Goal: Check status: Check status

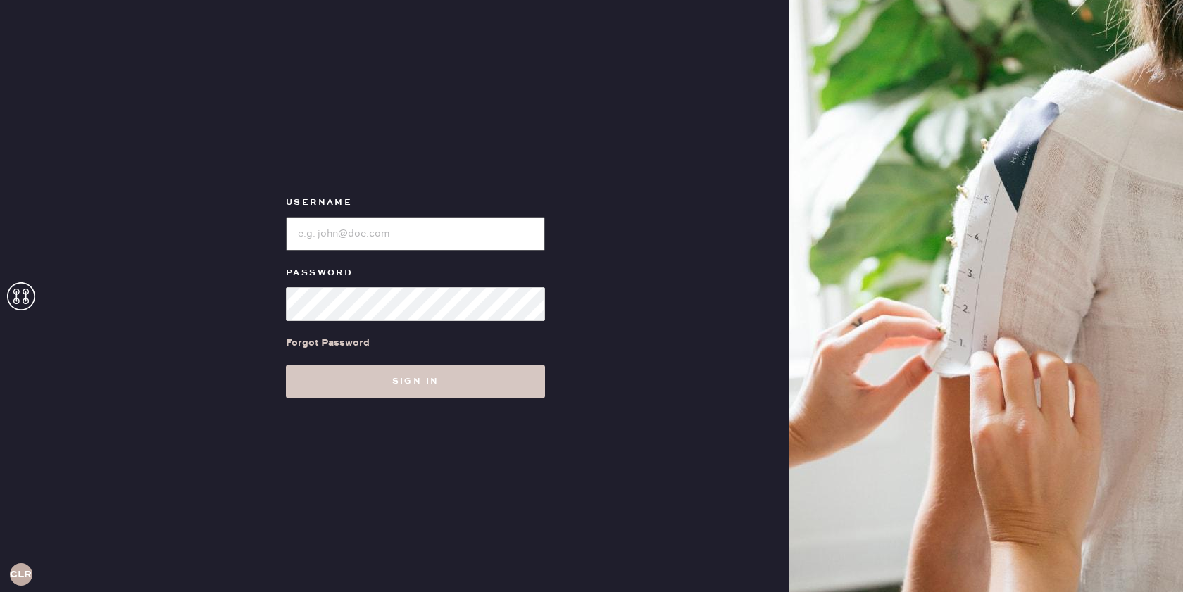
type input "[EMAIL_ADDRESS][DOMAIN_NAME]"
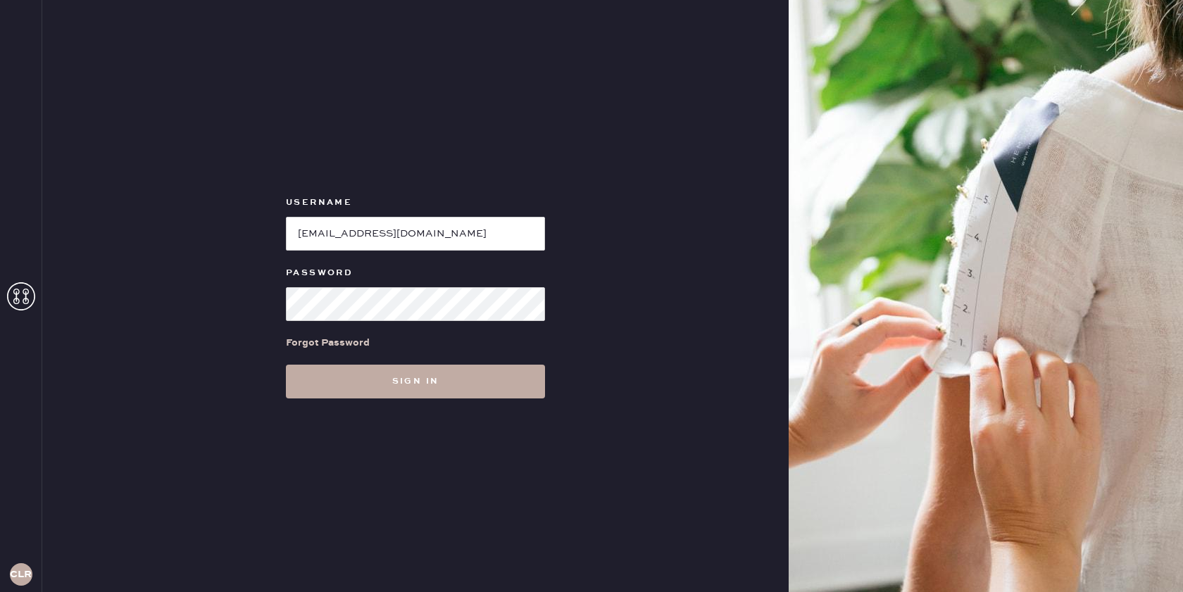
drag, startPoint x: 402, startPoint y: 401, endPoint x: 410, endPoint y: 389, distance: 14.3
click at [402, 401] on div "Username Password Forgot Password Sign in" at bounding box center [415, 296] width 747 height 592
click at [409, 389] on button "Sign in" at bounding box center [415, 382] width 259 height 34
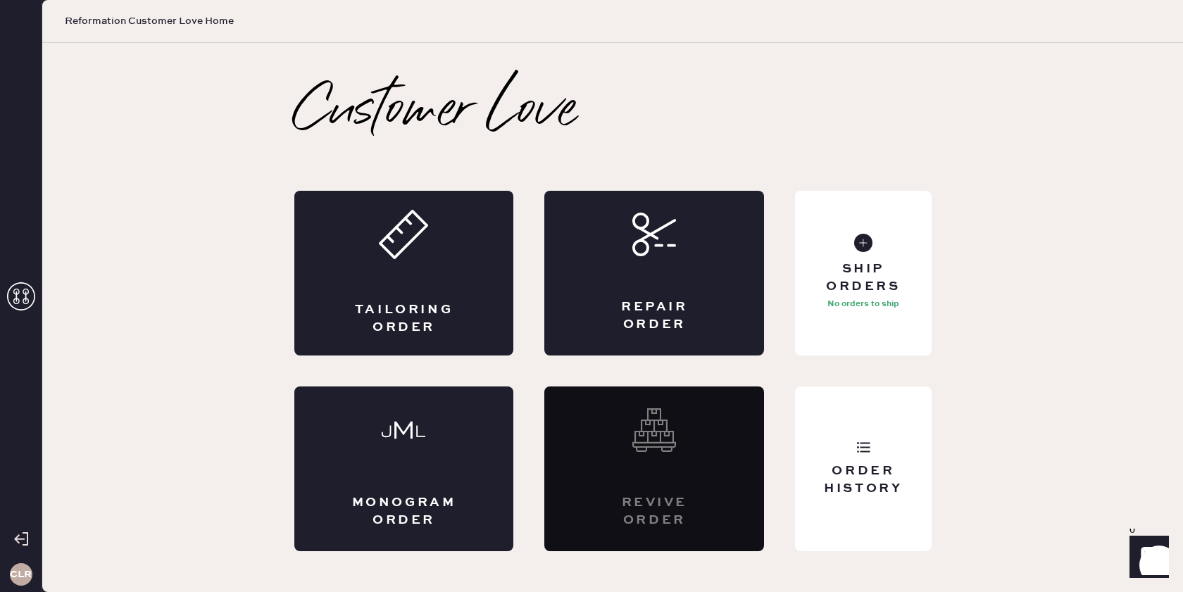
click at [31, 293] on icon at bounding box center [21, 296] width 28 height 28
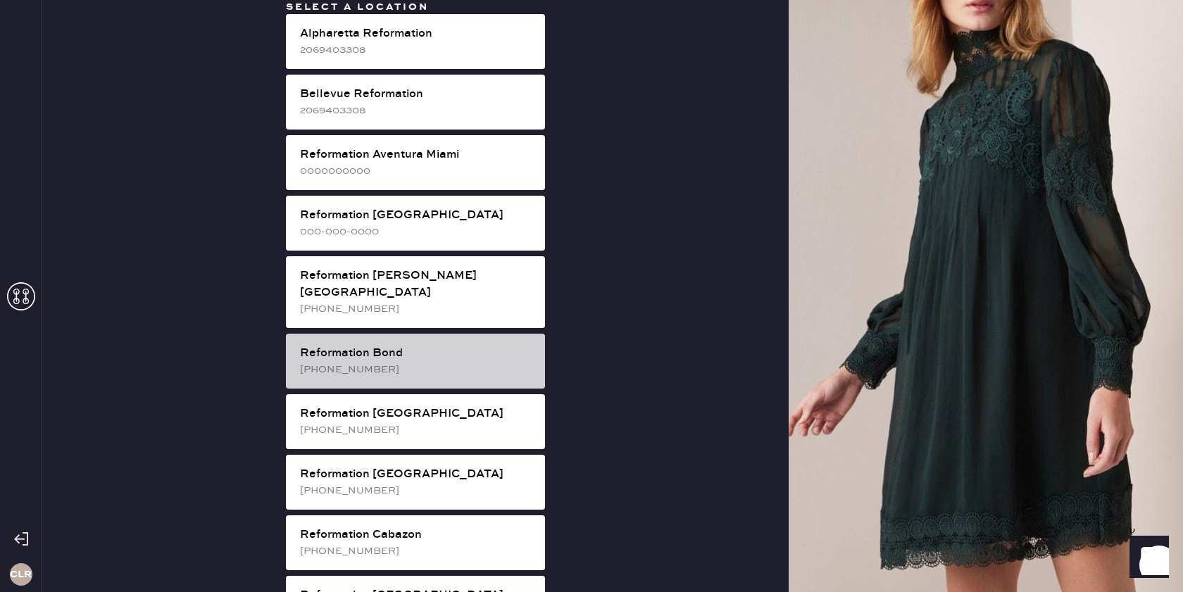
click at [458, 362] on div "[PHONE_NUMBER]" at bounding box center [417, 369] width 234 height 15
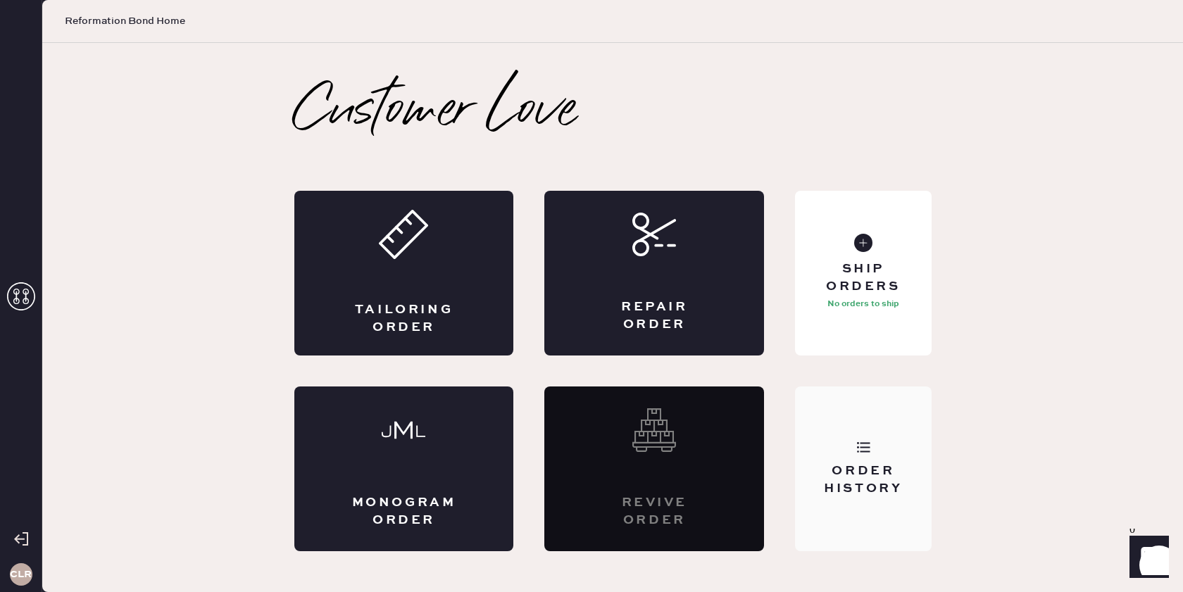
click at [863, 464] on div "Order History" at bounding box center [863, 480] width 113 height 35
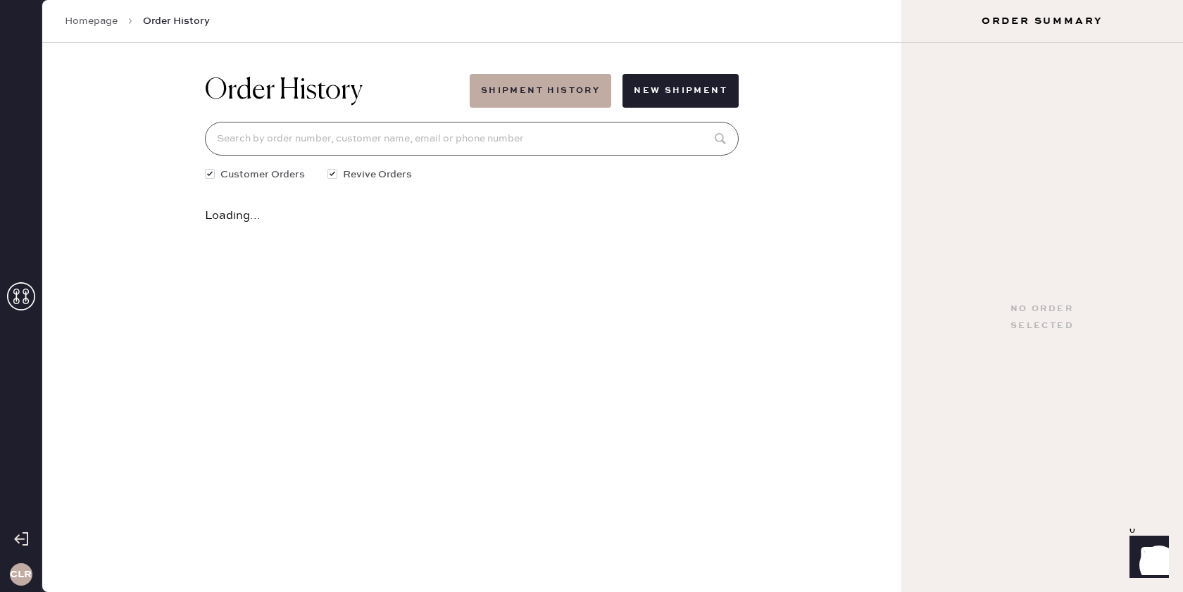
click at [533, 144] on input at bounding box center [472, 139] width 534 height 34
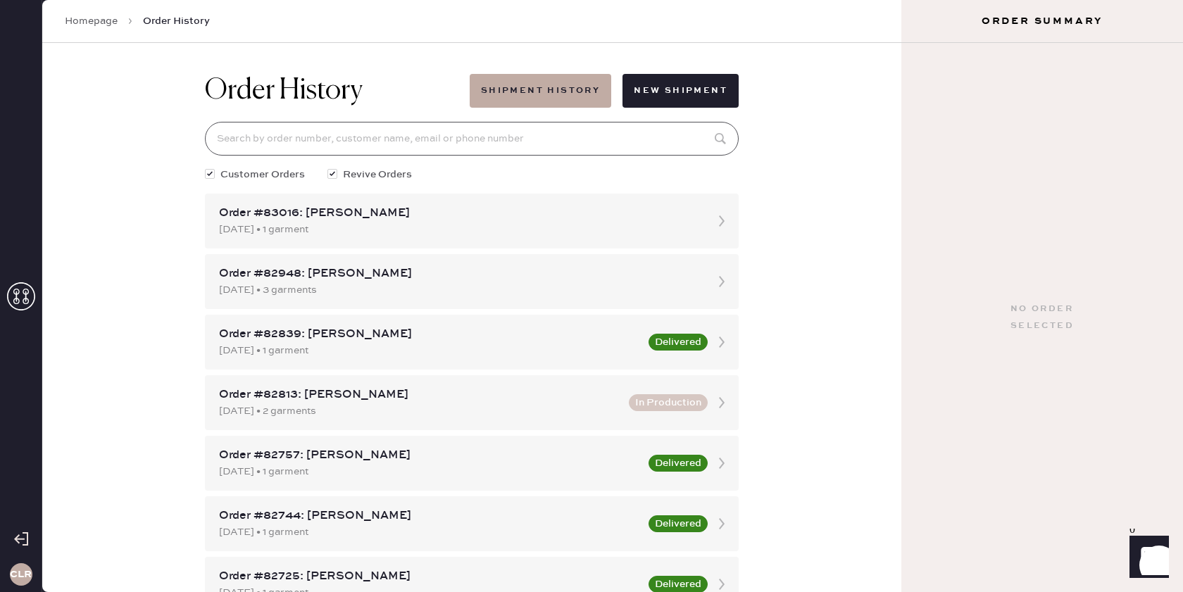
paste input "[EMAIL_ADDRESS][DOMAIN_NAME]"
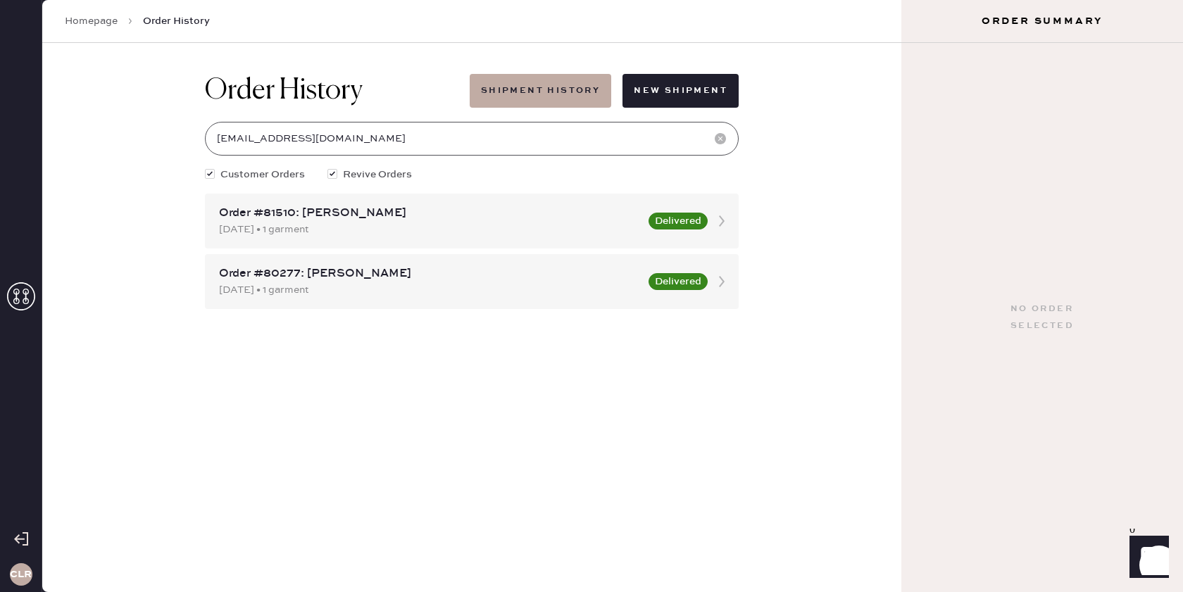
type input "[EMAIL_ADDRESS][DOMAIN_NAME]"
click at [718, 220] on icon at bounding box center [722, 221] width 28 height 28
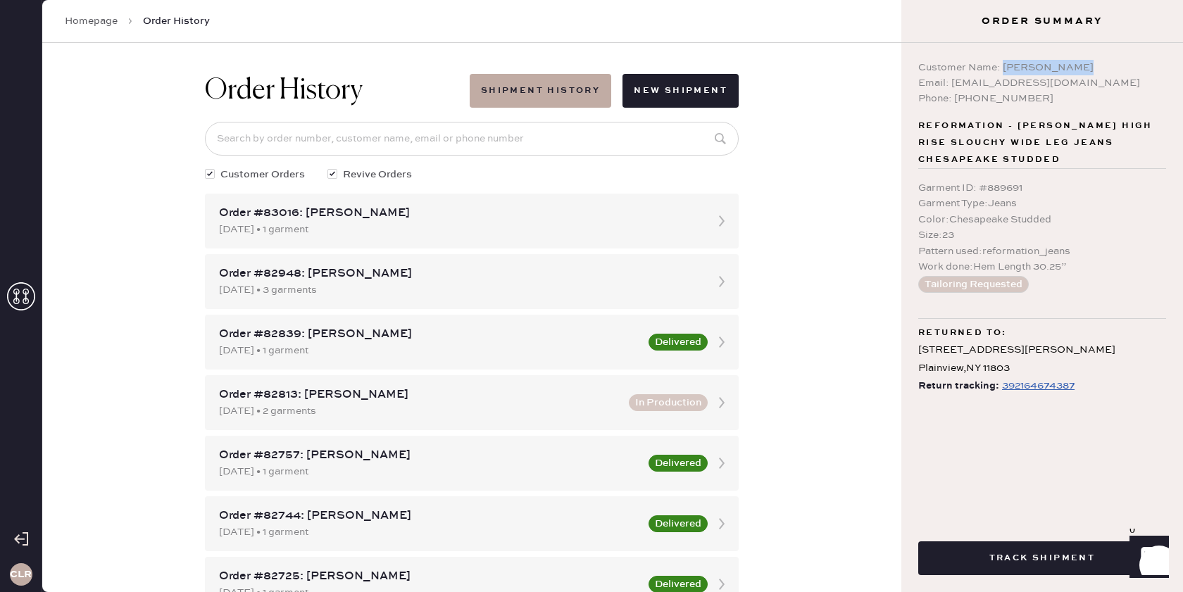
drag, startPoint x: 1002, startPoint y: 70, endPoint x: 1076, endPoint y: 69, distance: 74.0
click at [1076, 69] on div "Customer Name: [PERSON_NAME]" at bounding box center [1043, 67] width 248 height 15
copy div "[PERSON_NAME]"
click at [995, 85] on div "Email: [EMAIL_ADDRESS][DOMAIN_NAME]" at bounding box center [1043, 82] width 248 height 15
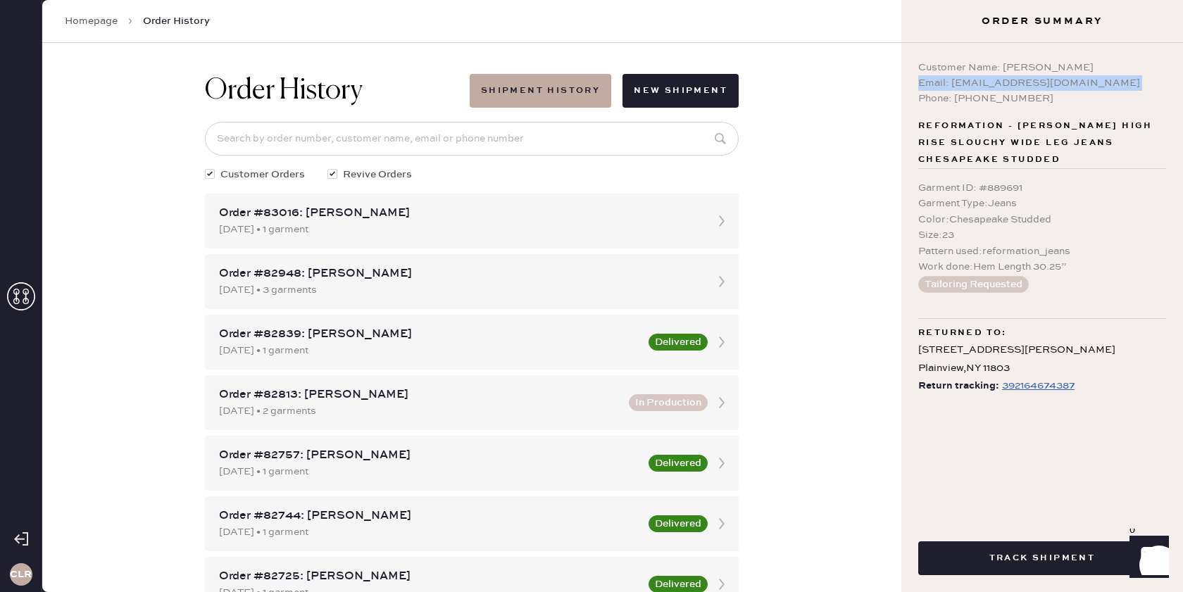
click at [995, 85] on div "Email: [EMAIL_ADDRESS][DOMAIN_NAME]" at bounding box center [1043, 82] width 248 height 15
copy div "Email: [EMAIL_ADDRESS][DOMAIN_NAME]"
drag, startPoint x: 967, startPoint y: 81, endPoint x: 959, endPoint y: 85, distance: 8.8
click at [967, 81] on div "Email: [EMAIL_ADDRESS][DOMAIN_NAME]" at bounding box center [1043, 82] width 248 height 15
drag, startPoint x: 952, startPoint y: 85, endPoint x: 1062, endPoint y: 79, distance: 110.1
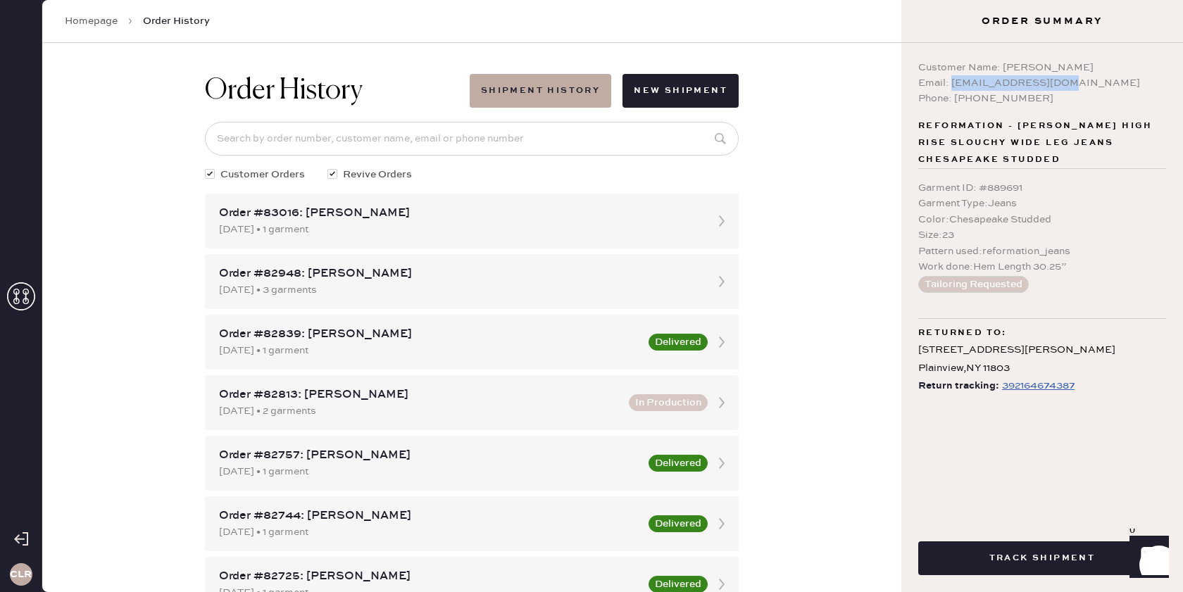
click at [1063, 79] on div "Email: [EMAIL_ADDRESS][DOMAIN_NAME]" at bounding box center [1043, 82] width 248 height 15
copy div "[EMAIL_ADDRESS][DOMAIN_NAME]"
click at [560, 125] on input at bounding box center [472, 139] width 534 height 34
paste input "[EMAIL_ADDRESS][DOMAIN_NAME]"
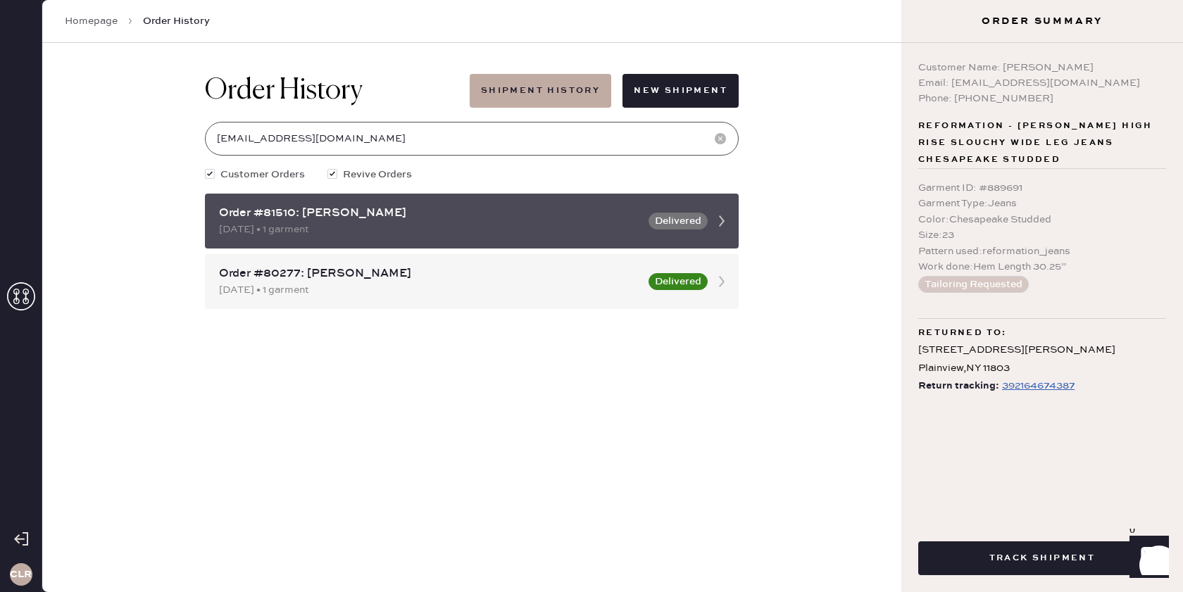
type input "[EMAIL_ADDRESS][DOMAIN_NAME]"
drag, startPoint x: 295, startPoint y: 213, endPoint x: 237, endPoint y: 213, distance: 58.5
click at [218, 213] on div "Order #81510: [PERSON_NAME] [DATE] • 1 garment Delivered" at bounding box center [472, 221] width 534 height 55
copy div "Order #81510"
